Goal: Information Seeking & Learning: Learn about a topic

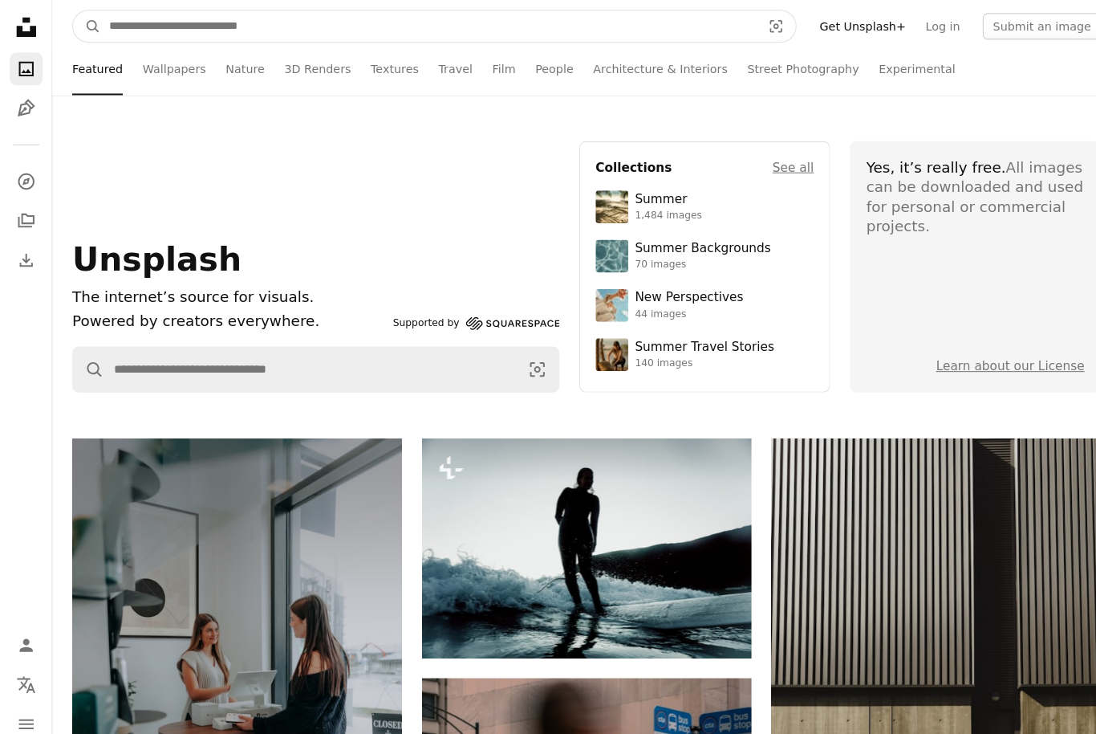
click at [158, 10] on input "Find visuals sitewide" at bounding box center [419, 25] width 641 height 31
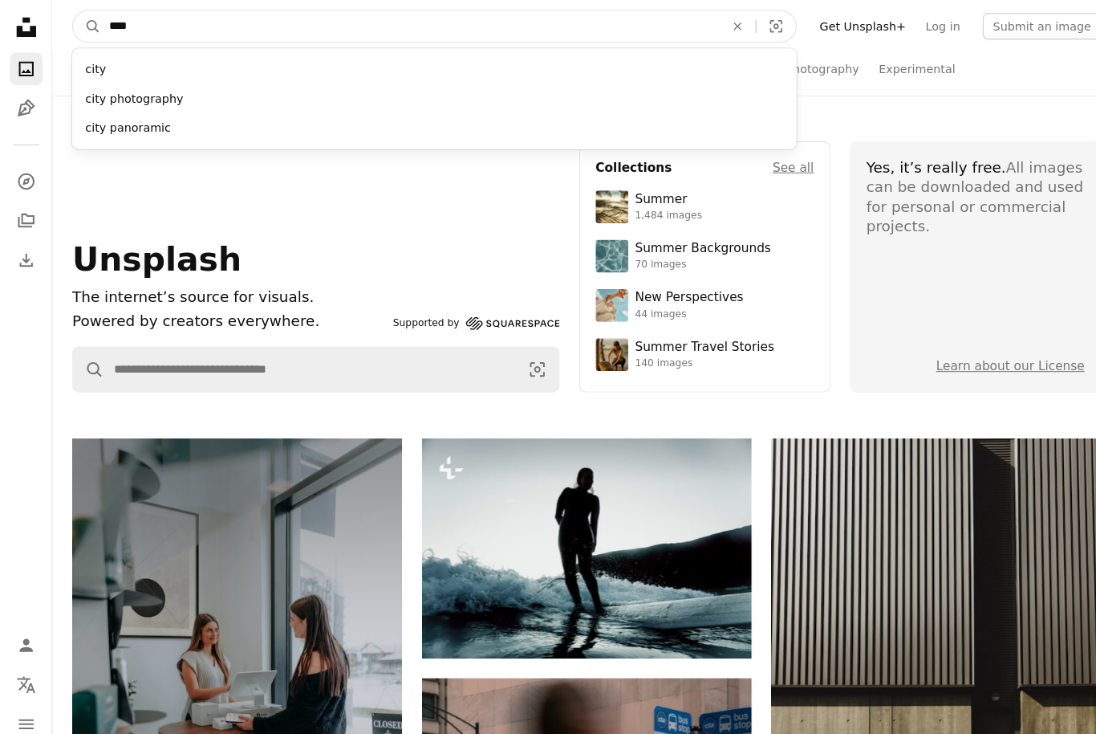
type input "****"
click at [85, 26] on button "A magnifying glass" at bounding box center [84, 25] width 27 height 31
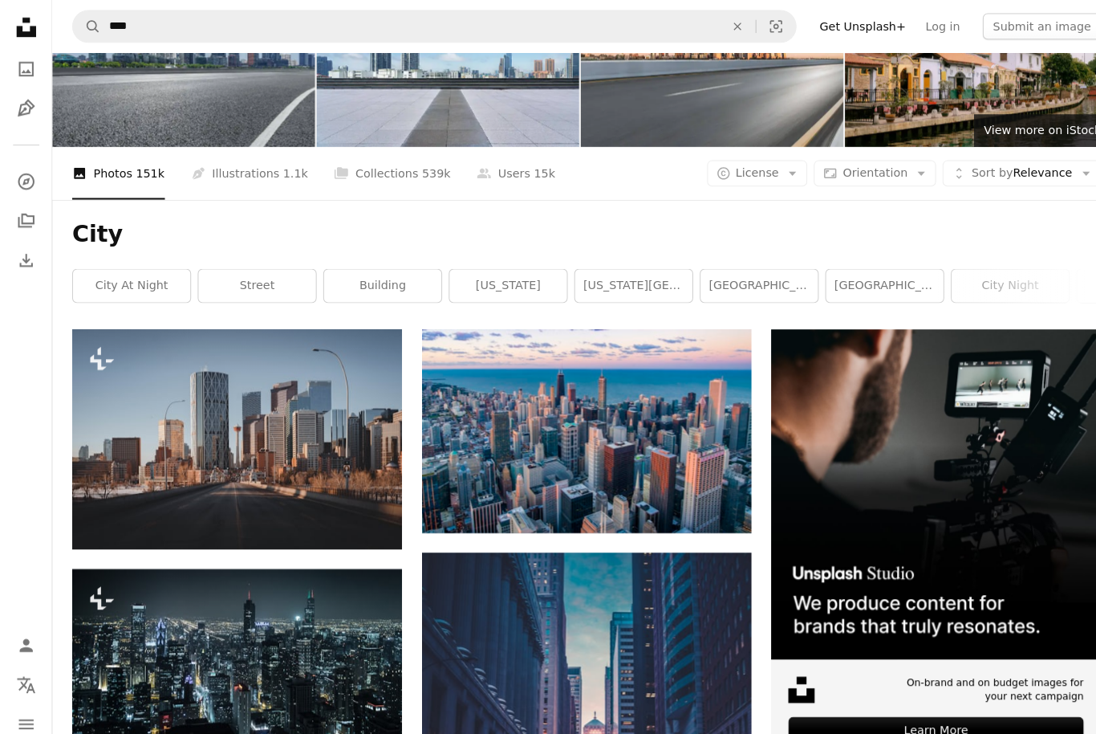
scroll to position [79, 0]
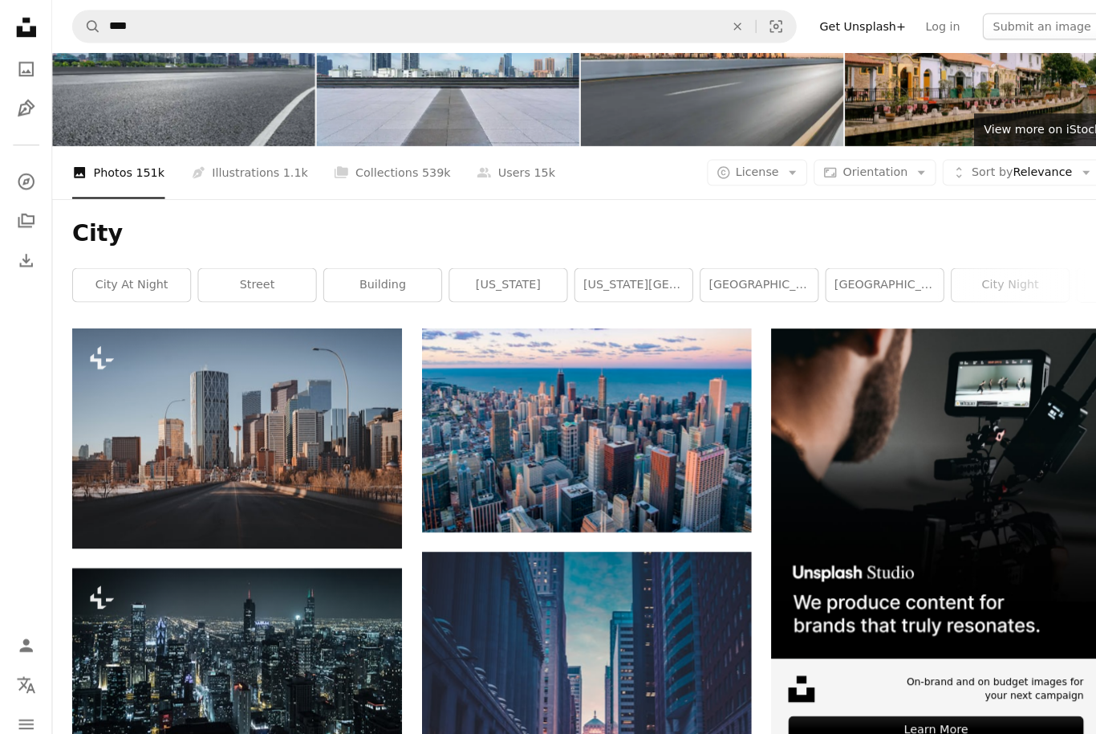
click at [106, 276] on link "city at night" at bounding box center [128, 278] width 115 height 32
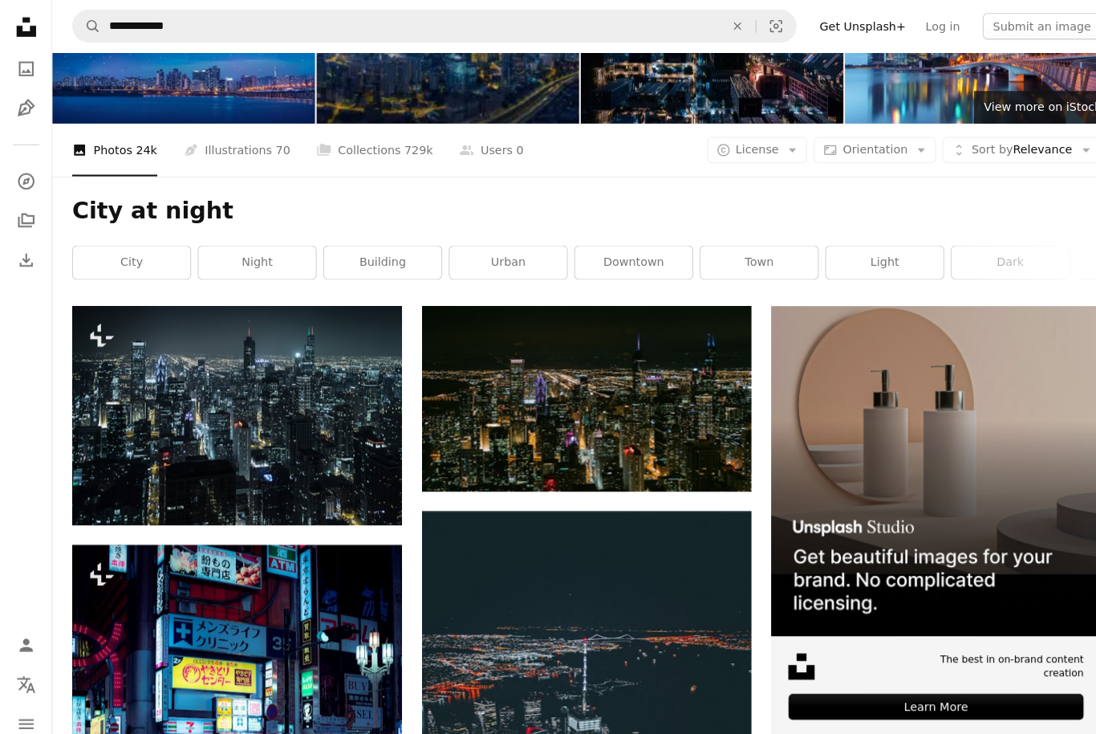
scroll to position [106, 0]
